Goal: Register for event/course: Sign up to attend an event or enroll in a course

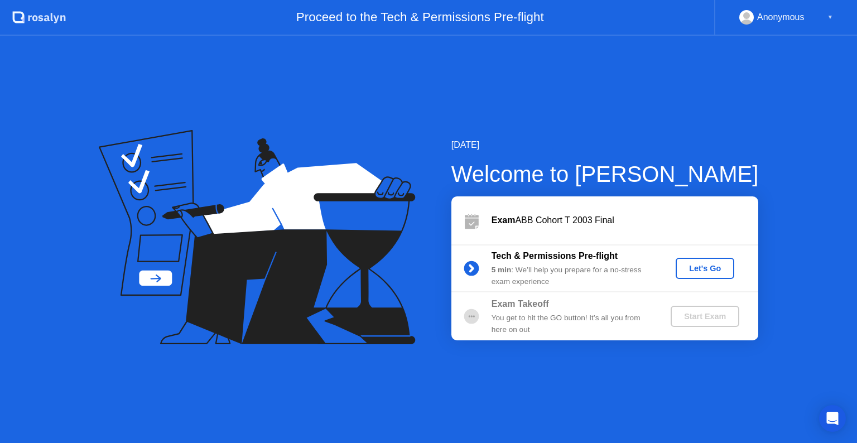
click at [711, 271] on div "Let's Go" at bounding box center [705, 268] width 50 height 9
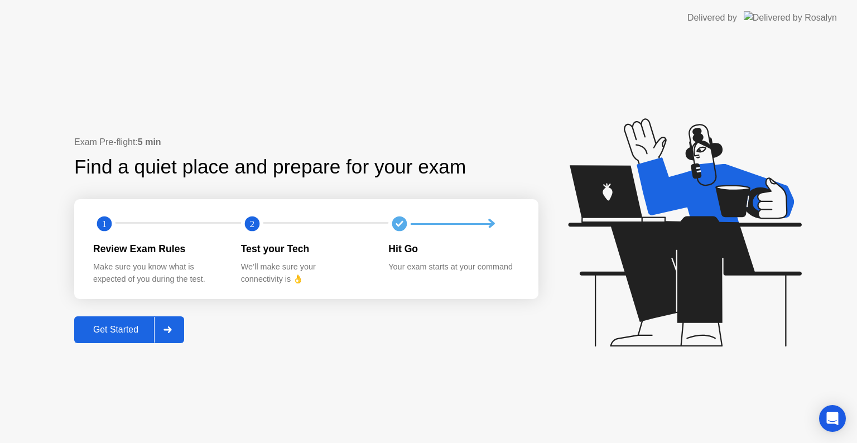
click at [104, 328] on div "Get Started" at bounding box center [116, 330] width 76 height 10
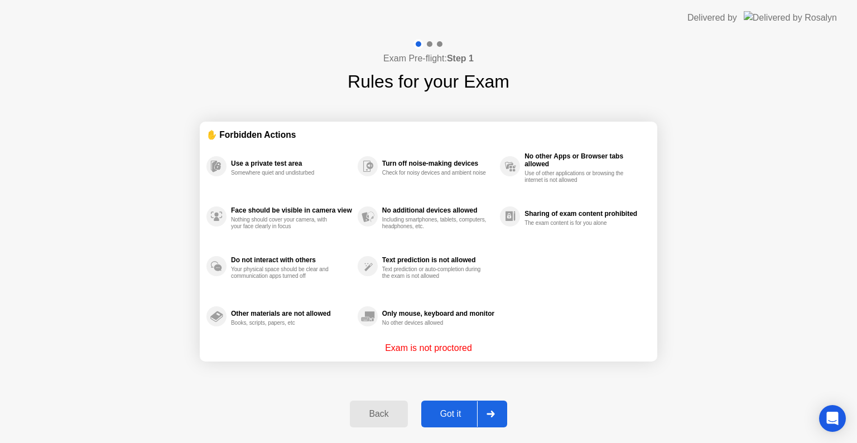
click at [444, 416] on div "Got it" at bounding box center [450, 414] width 52 height 10
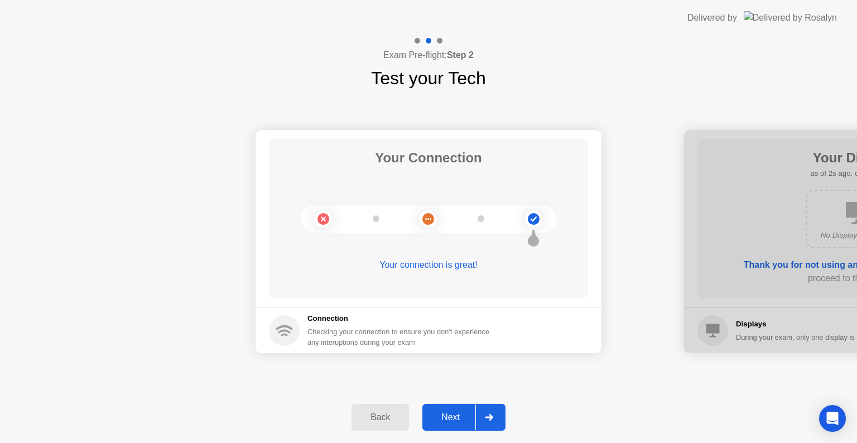
click at [444, 416] on div "Next" at bounding box center [451, 417] width 50 height 10
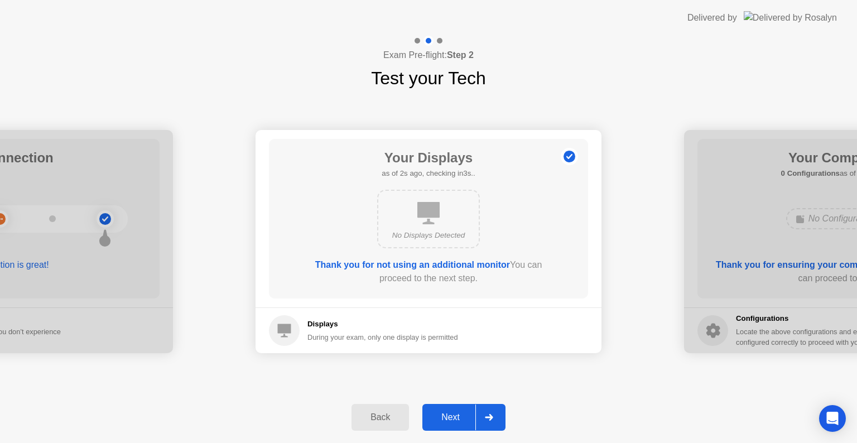
click at [444, 416] on div "Next" at bounding box center [451, 417] width 50 height 10
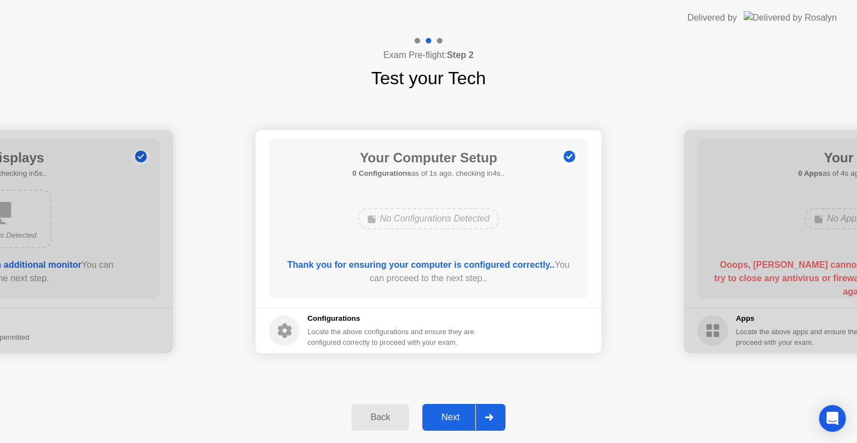
click at [444, 416] on div "Next" at bounding box center [451, 417] width 50 height 10
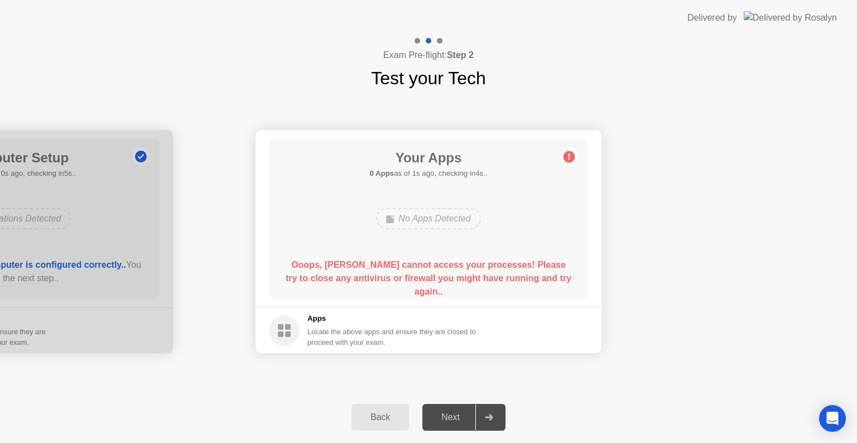
click at [444, 416] on div "Next" at bounding box center [451, 417] width 50 height 10
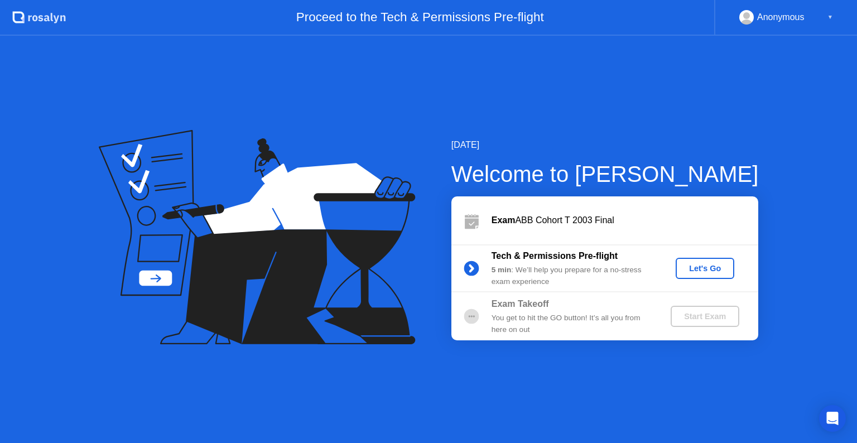
click at [703, 273] on div "Let's Go" at bounding box center [705, 268] width 50 height 9
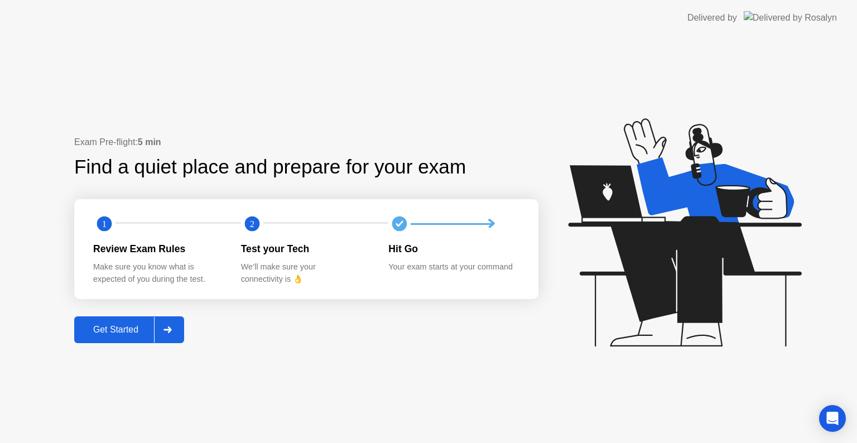
click at [137, 332] on div "Get Started" at bounding box center [116, 330] width 76 height 10
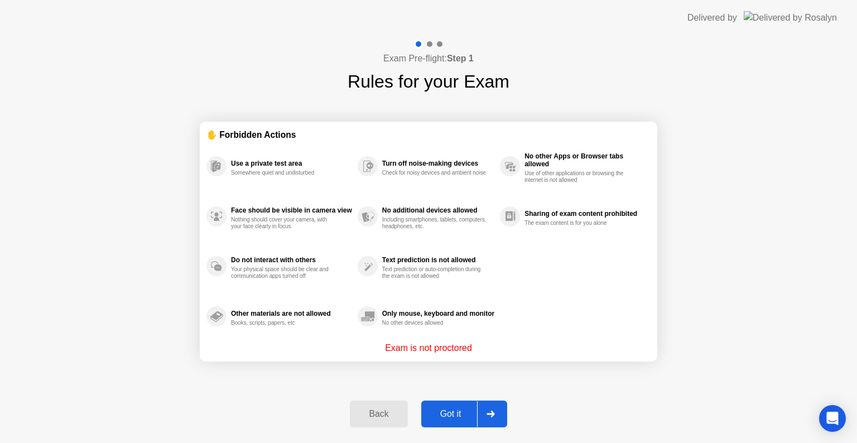
click at [450, 410] on div "Got it" at bounding box center [450, 414] width 52 height 10
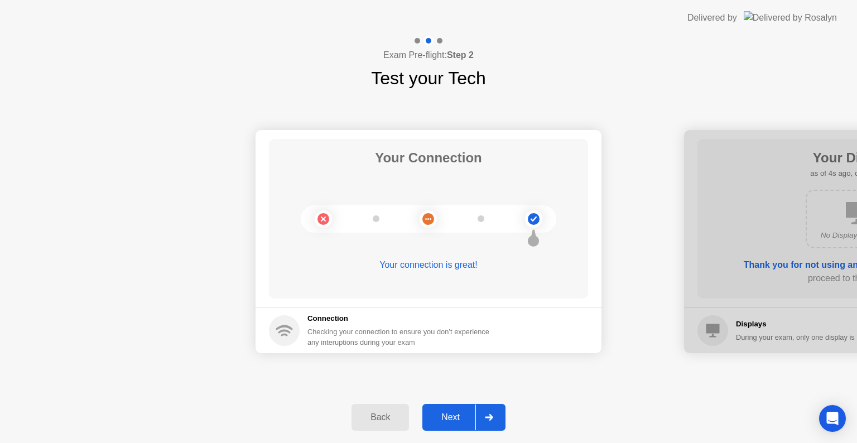
click at [450, 418] on div "Next" at bounding box center [451, 417] width 50 height 10
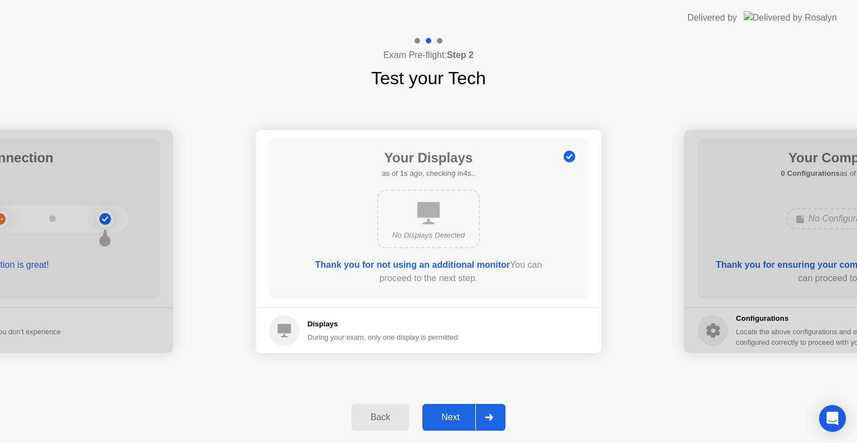
click at [450, 418] on div "Next" at bounding box center [451, 417] width 50 height 10
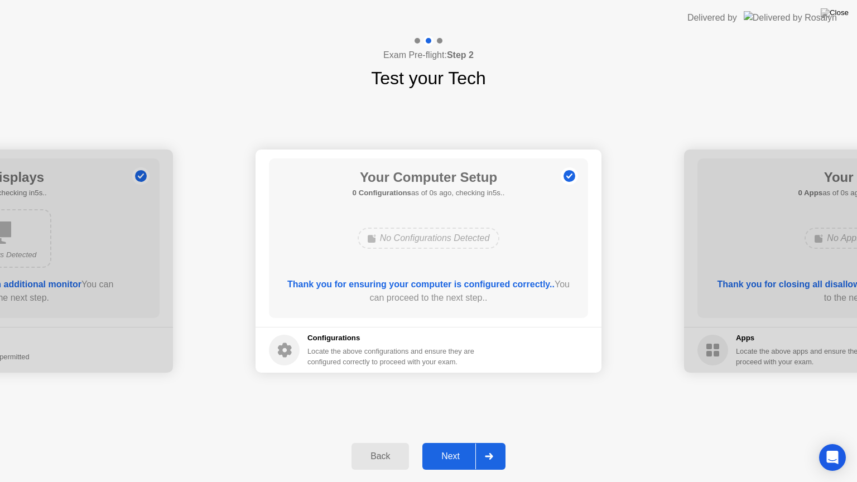
click at [453, 431] on div "Back Next" at bounding box center [428, 456] width 857 height 51
click at [451, 442] on div "Next" at bounding box center [451, 456] width 50 height 10
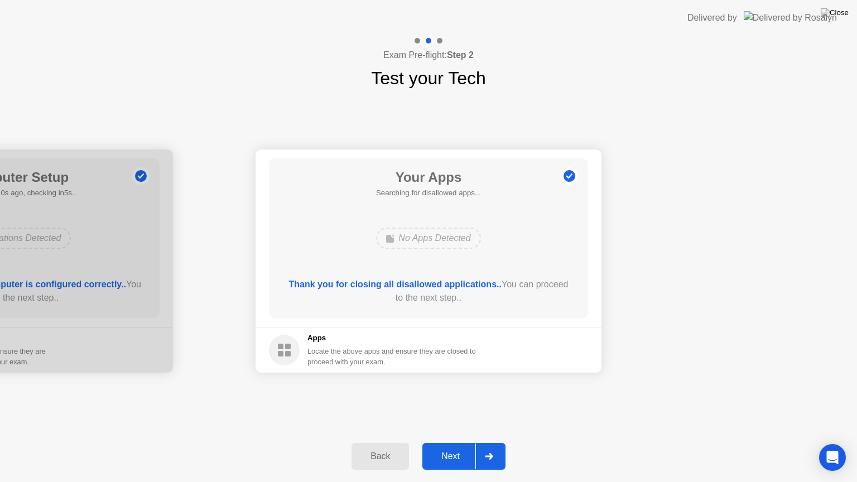
click at [453, 442] on div "Next" at bounding box center [451, 456] width 50 height 10
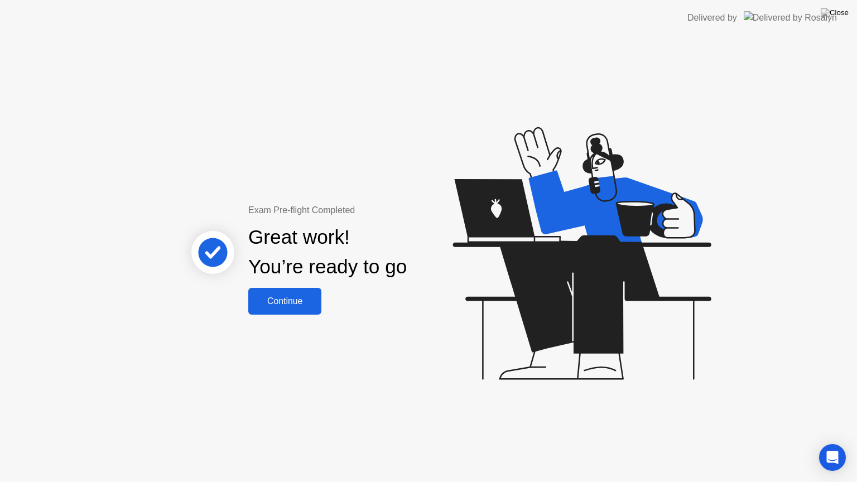
click at [302, 309] on button "Continue" at bounding box center [284, 301] width 73 height 27
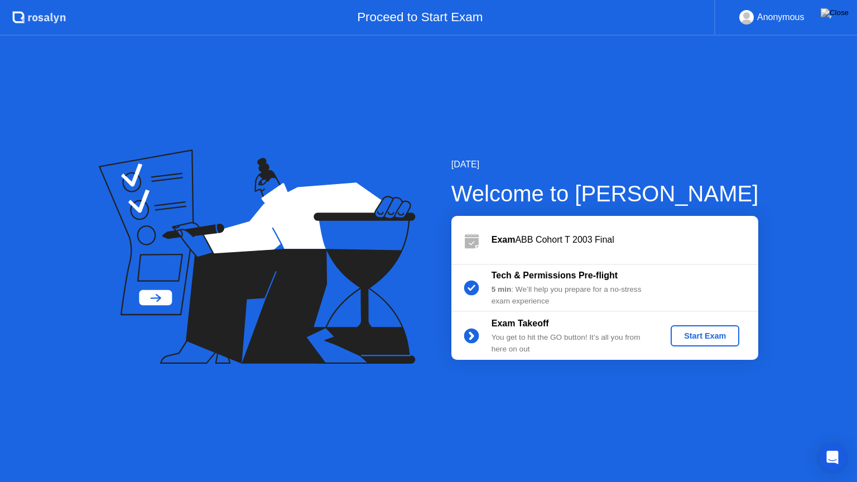
click at [694, 328] on button "Start Exam" at bounding box center [704, 335] width 69 height 21
